Goal: Find specific page/section: Find specific page/section

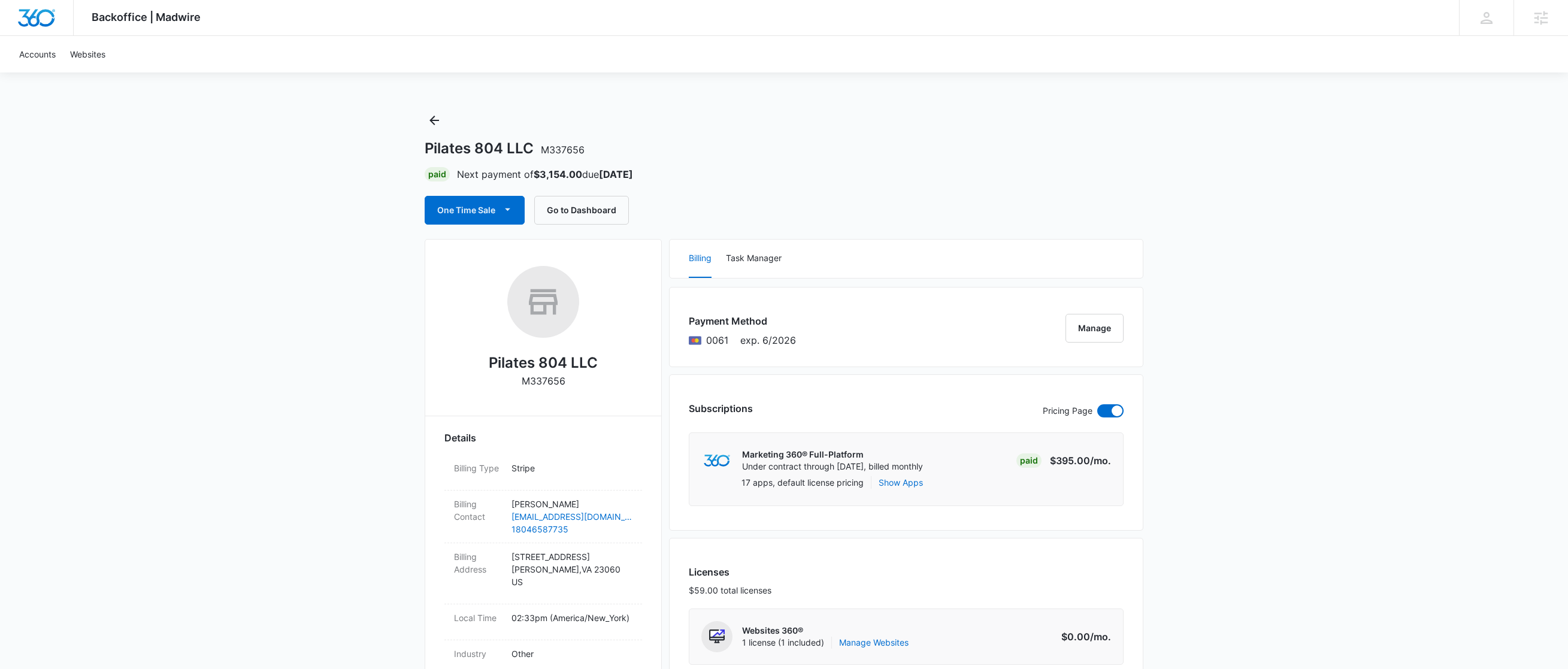
drag, startPoint x: 576, startPoint y: 383, endPoint x: 484, endPoint y: 367, distance: 93.4
click at [484, 374] on div "Pilates 804 LLC M337656" at bounding box center [543, 331] width 198 height 131
drag, startPoint x: 484, startPoint y: 361, endPoint x: 552, endPoint y: 386, distance: 72.4
click at [559, 394] on div "Pilates 804 LLC M337656" at bounding box center [543, 331] width 198 height 131
copy div "Pilates 804 LLC M337656"
